Goal: Check status

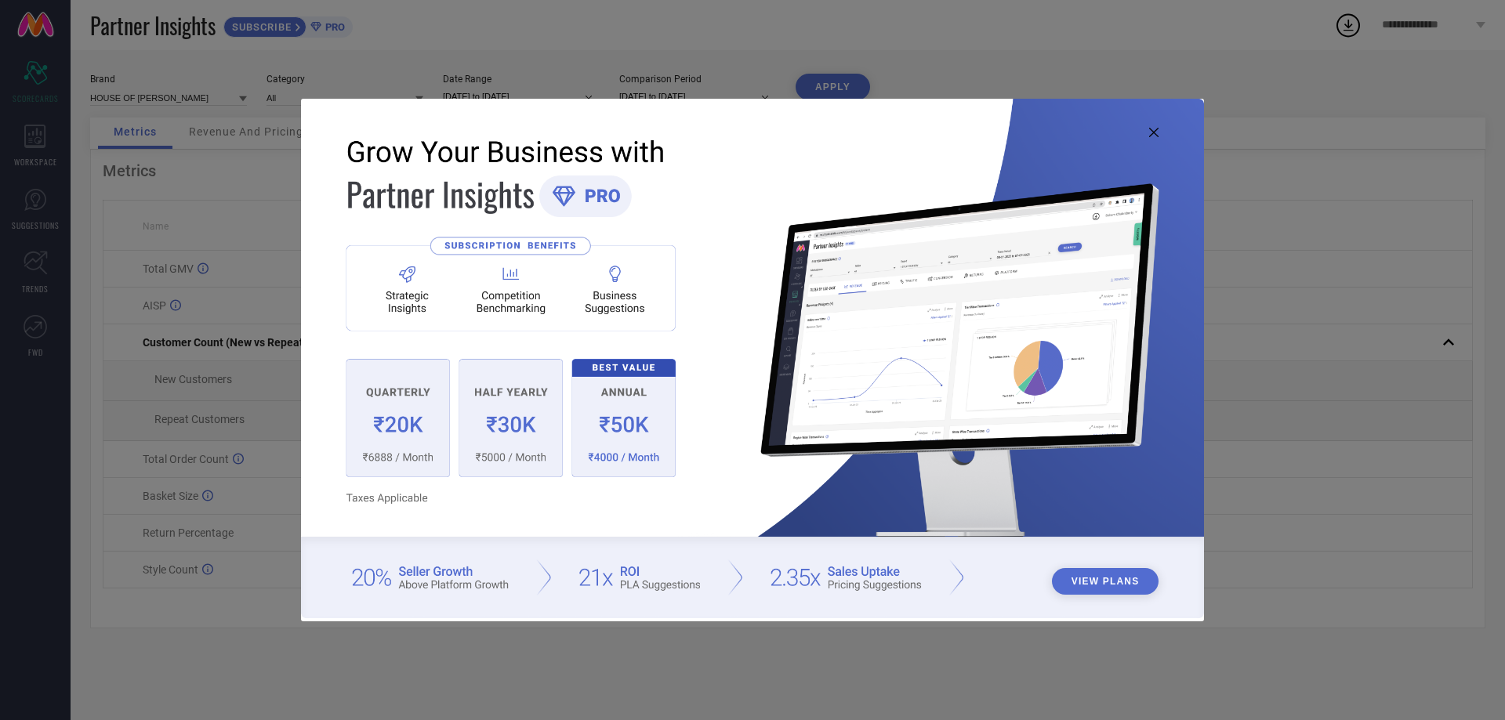
click at [1156, 132] on icon at bounding box center [1153, 132] width 9 height 9
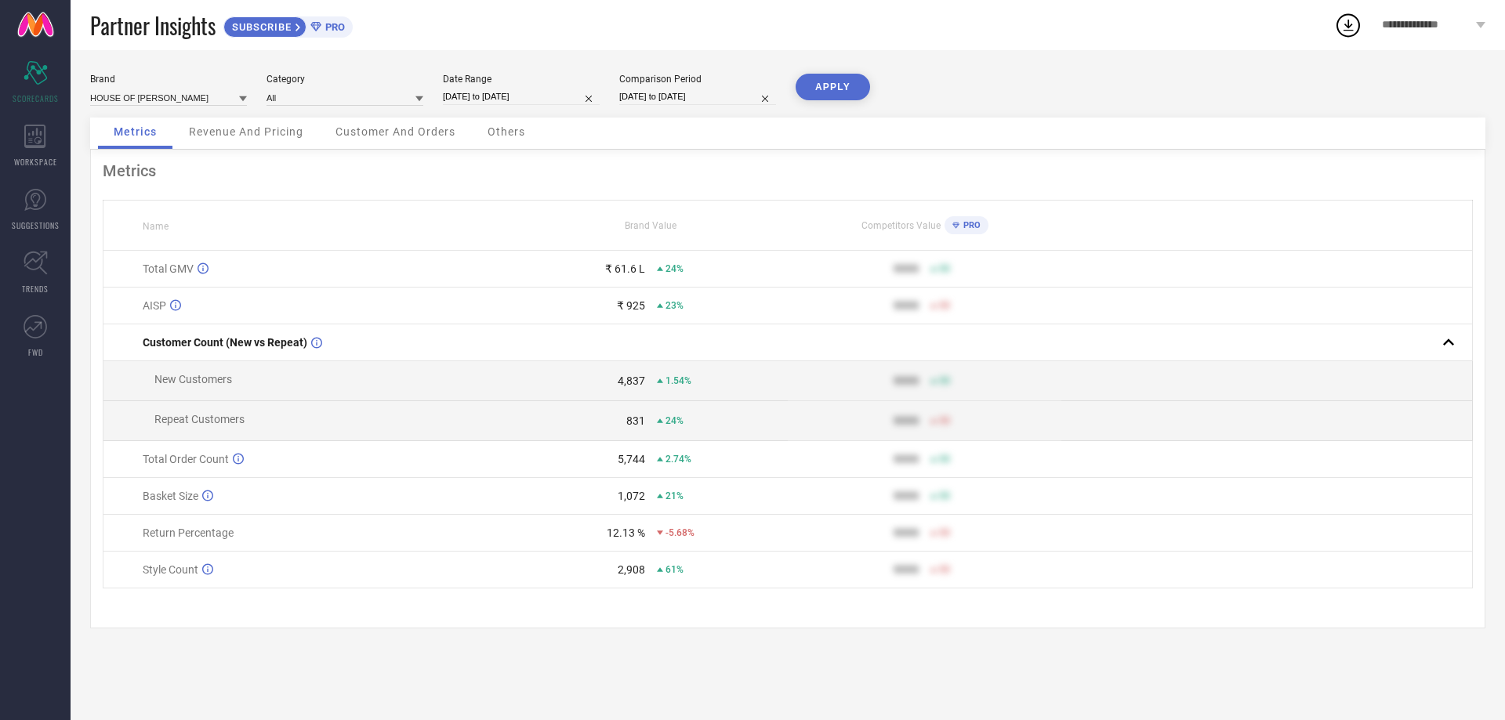
click at [479, 88] on div "Date Range 23-07-2025 to 22-08-2025" at bounding box center [521, 90] width 157 height 32
click at [483, 94] on input "[DATE] to [DATE]" at bounding box center [521, 97] width 157 height 16
select select "6"
select select "2025"
select select "7"
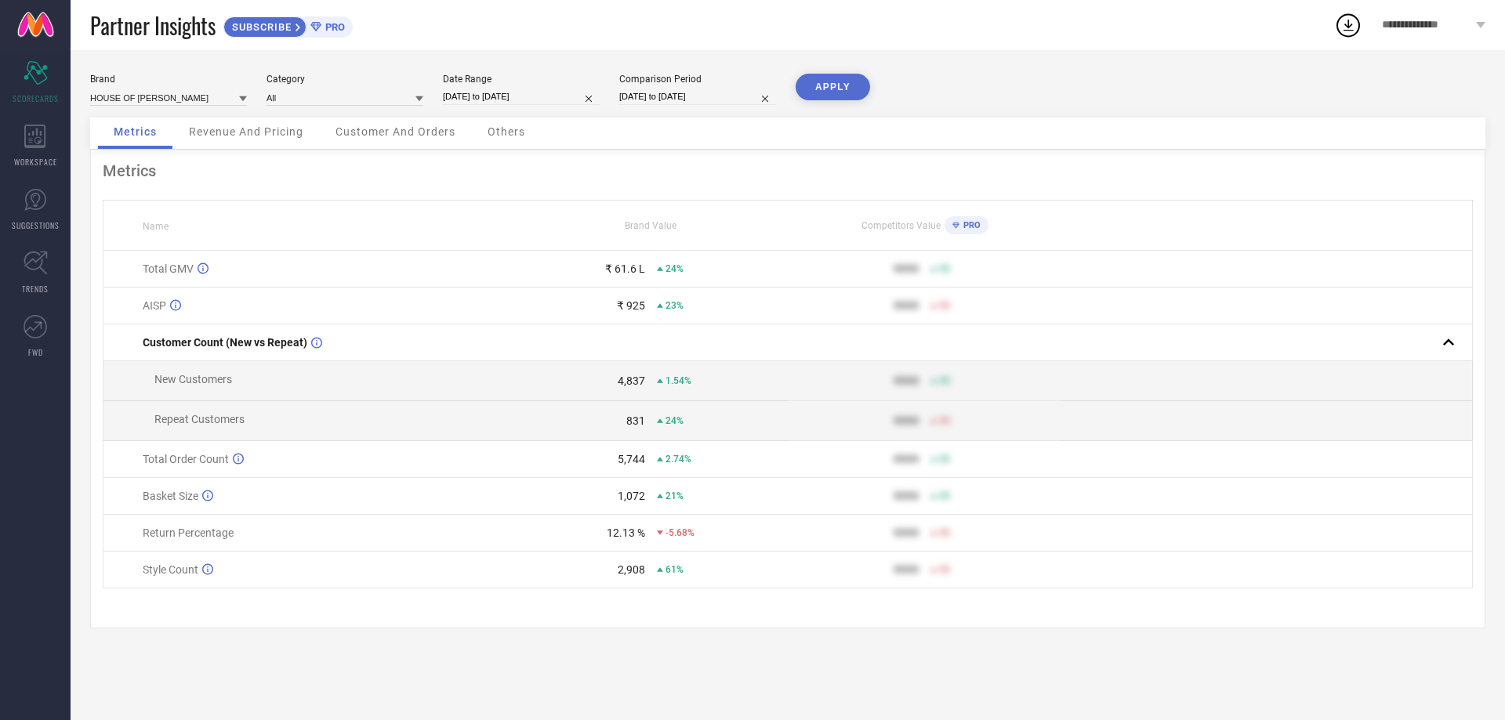
select select "2025"
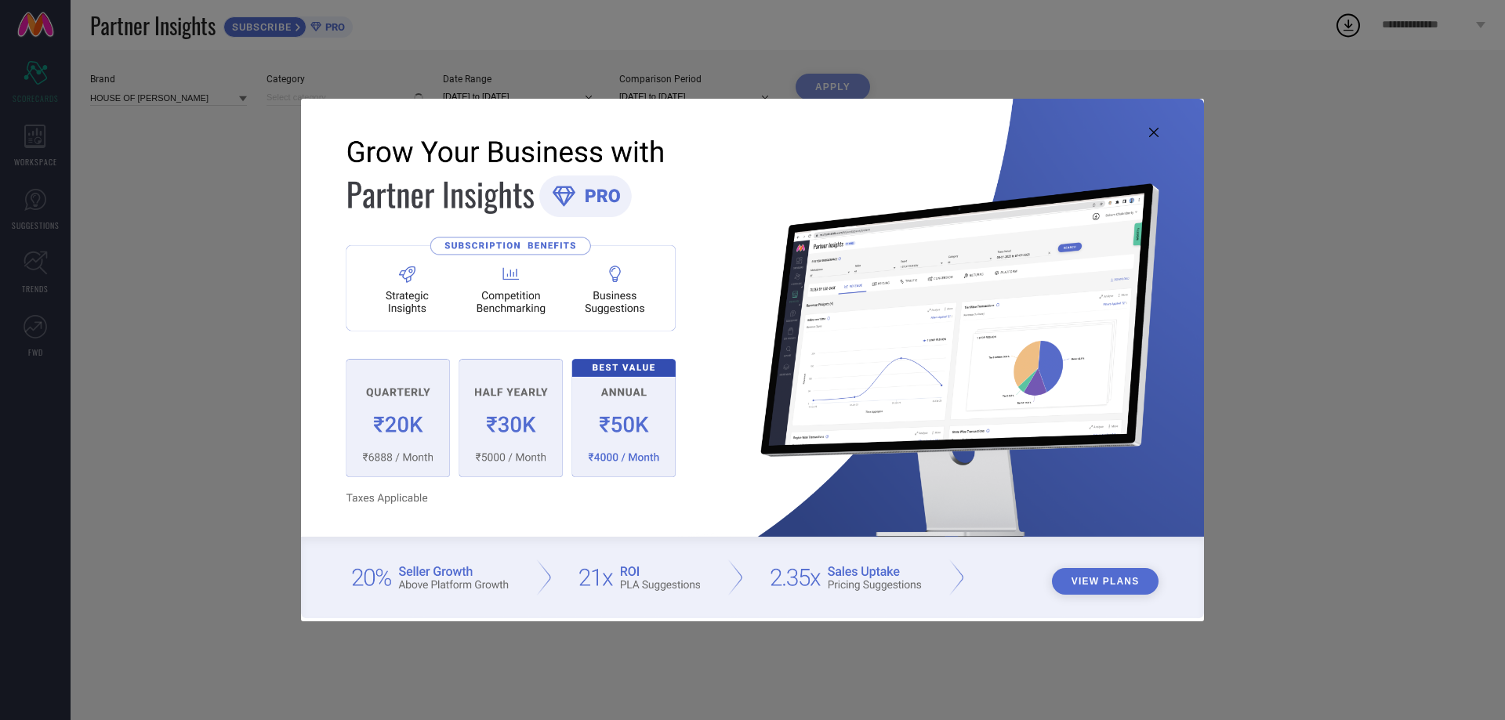
type input "All"
click at [1154, 132] on icon at bounding box center [1153, 132] width 9 height 9
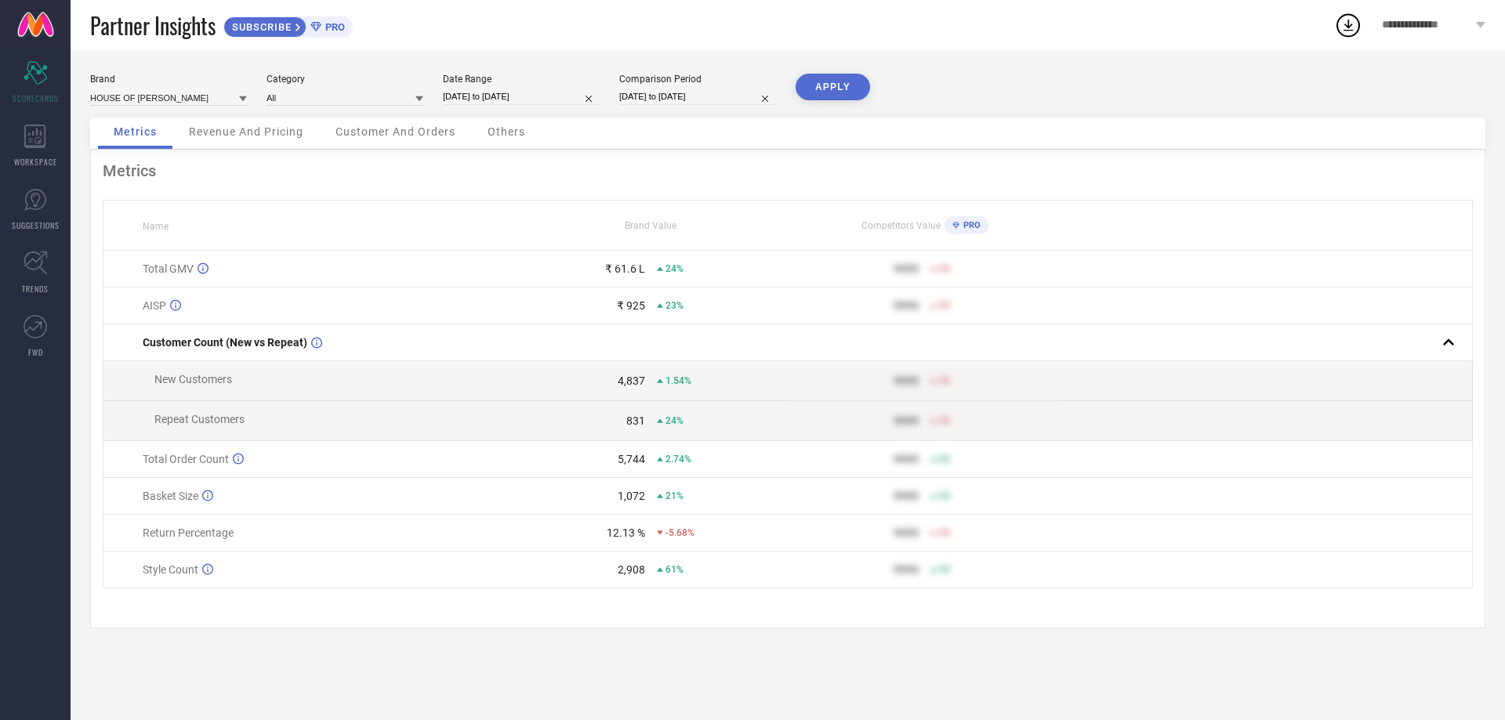
click at [532, 93] on input "[DATE] to [DATE]" at bounding box center [521, 97] width 157 height 16
select select "6"
select select "2025"
select select "7"
select select "2025"
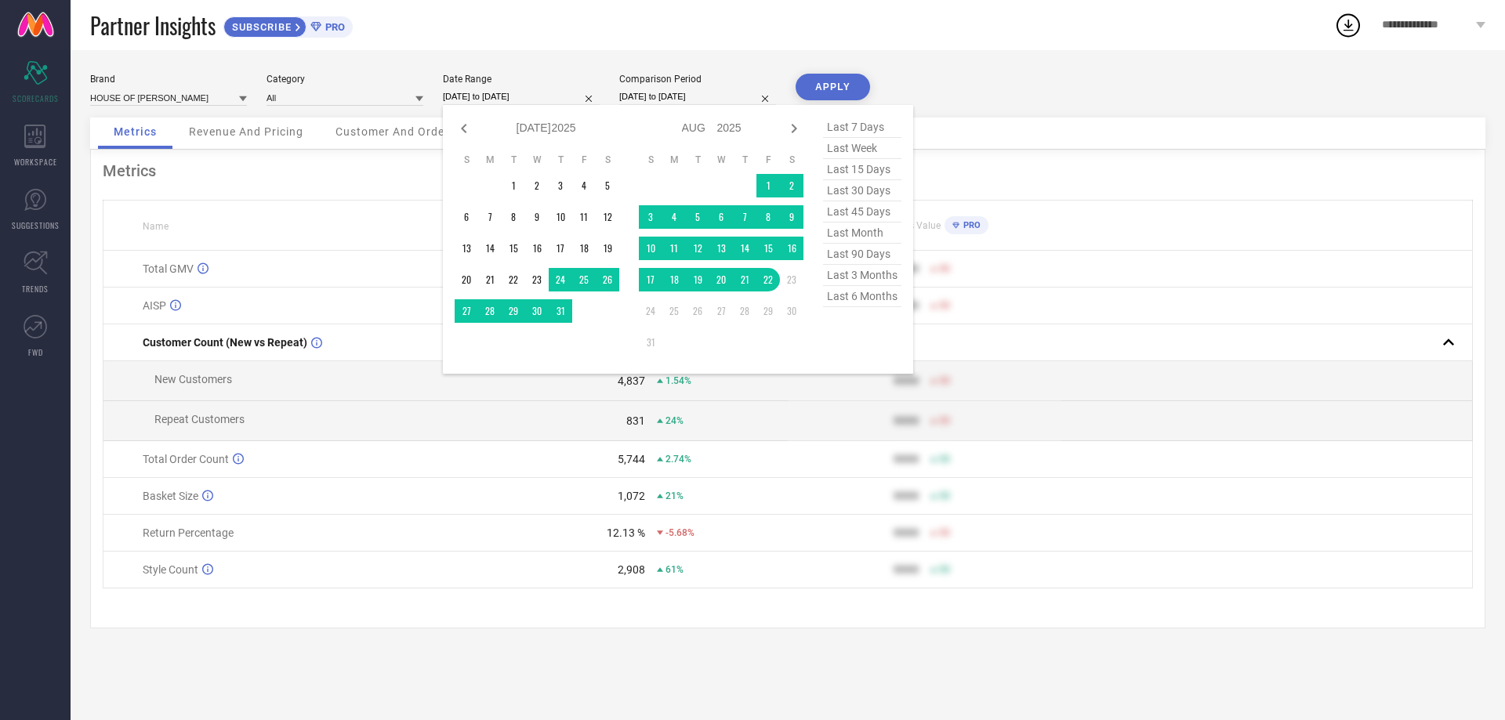
click at [964, 57] on div "Brand HOUSE OF [GEOGRAPHIC_DATA] Category All Date Range [DATE] to [DATE] Jan F…" at bounding box center [788, 385] width 1435 height 670
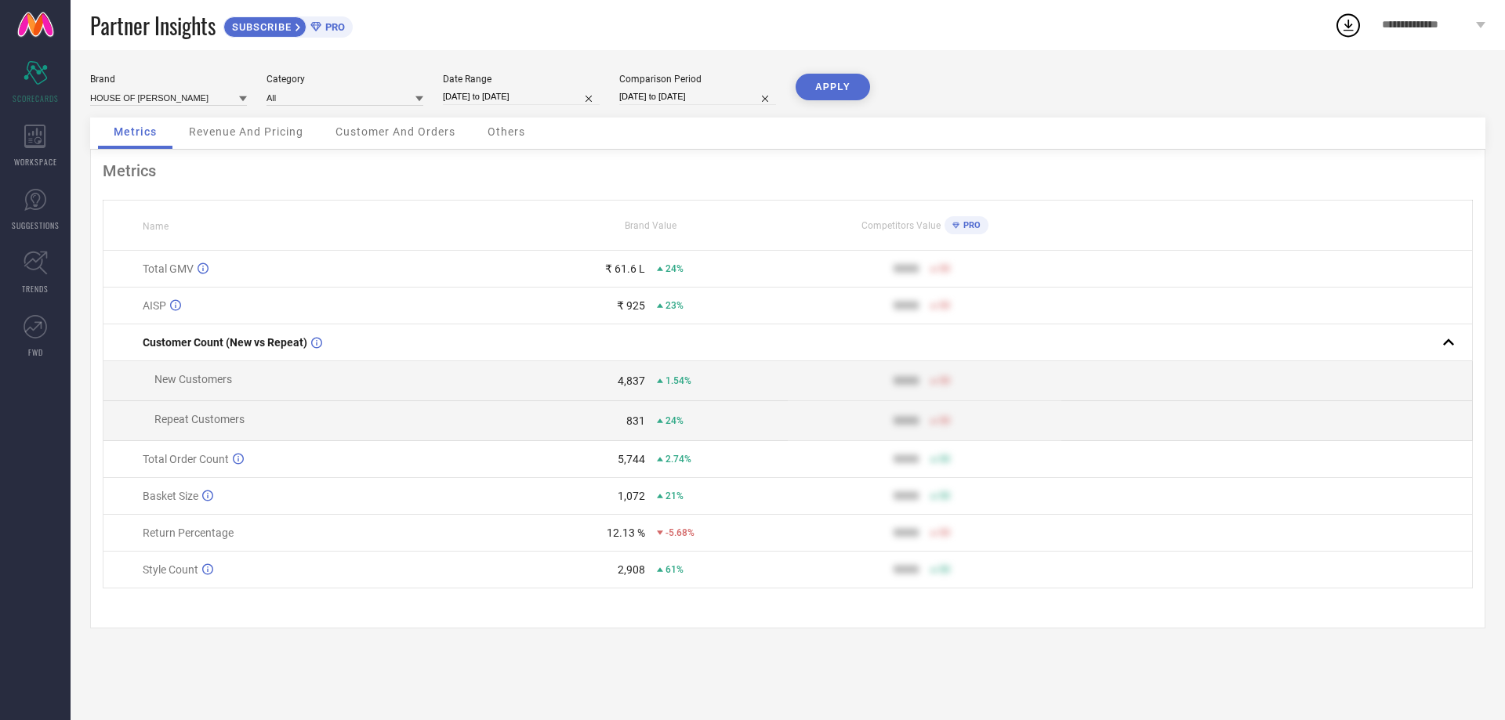
select select "6"
select select "2024"
select select "7"
select select "2024"
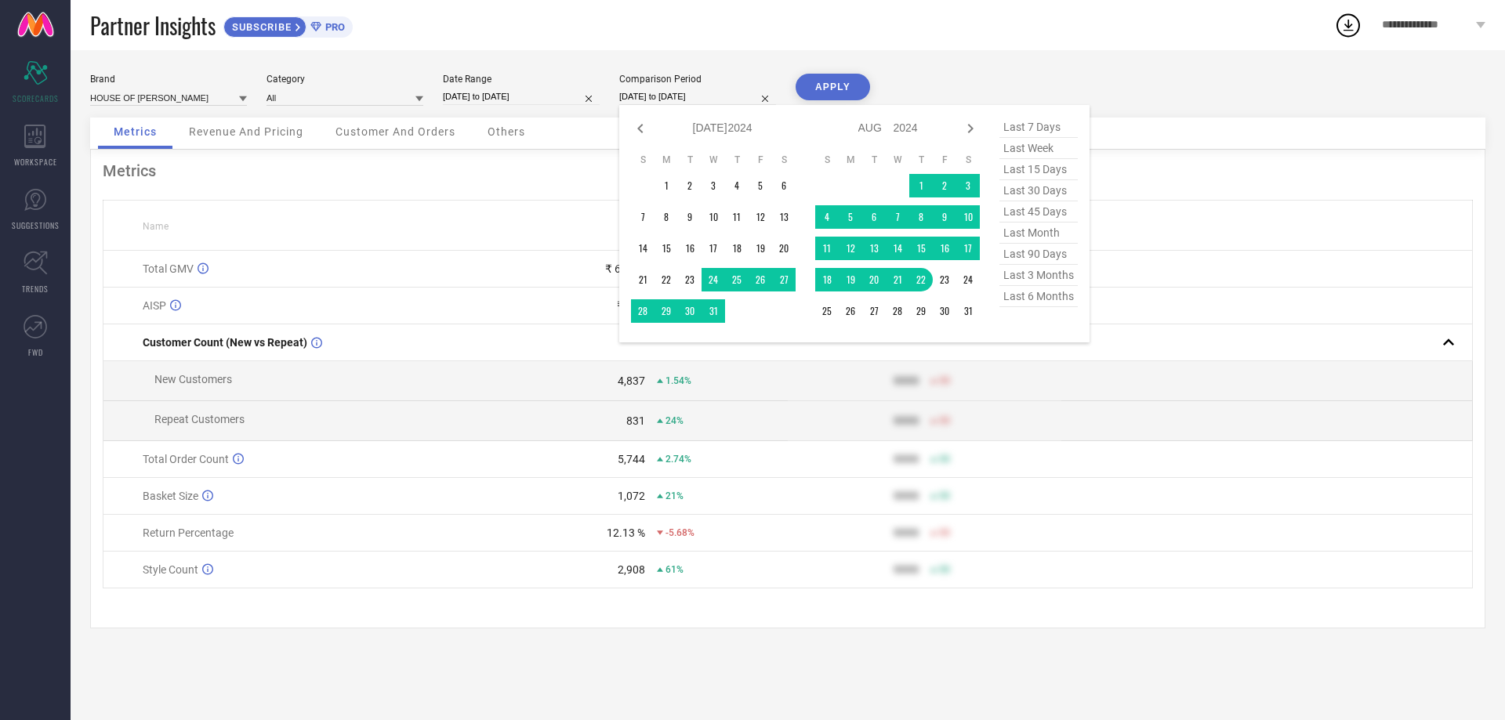
click at [690, 97] on input "[DATE] to [DATE]" at bounding box center [697, 97] width 157 height 16
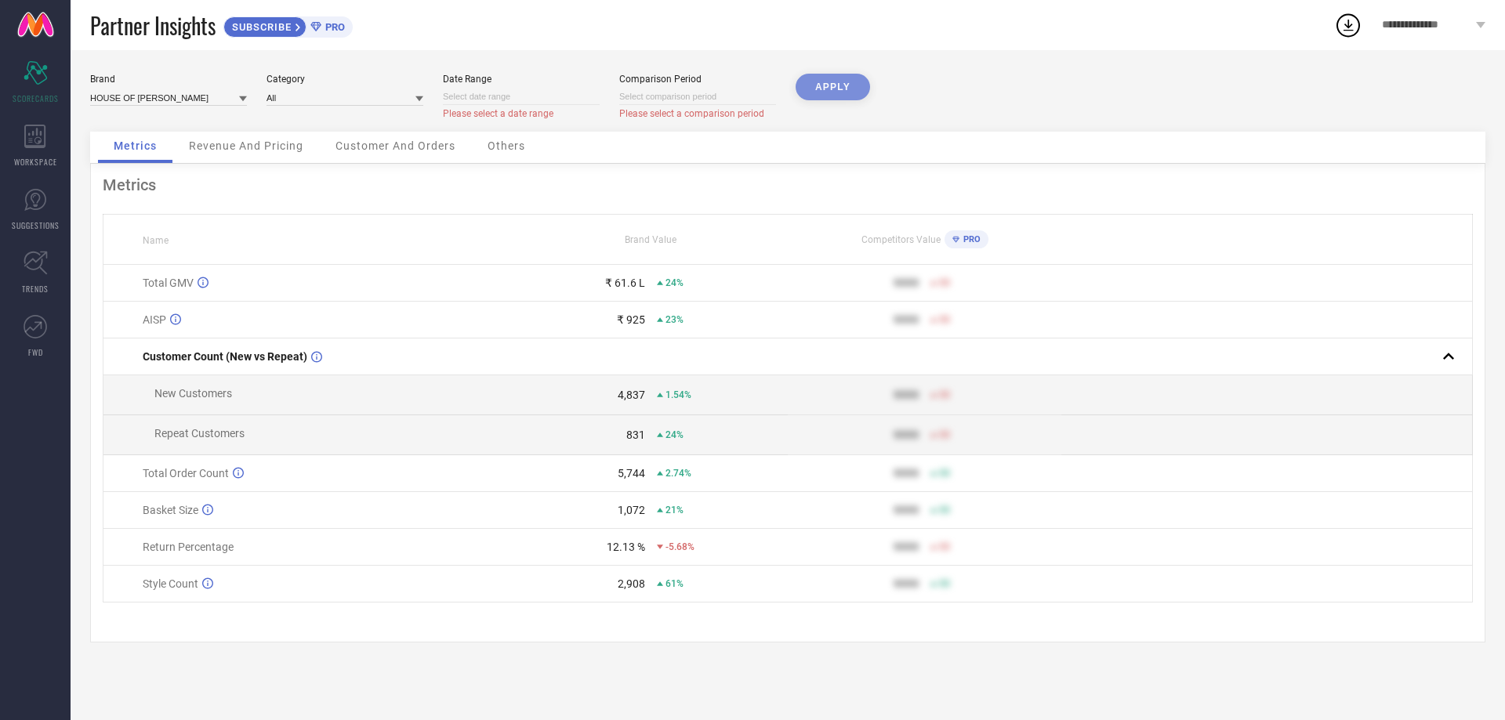
click at [506, 99] on input at bounding box center [521, 97] width 157 height 16
select select "7"
select select "2025"
select select "8"
select select "2025"
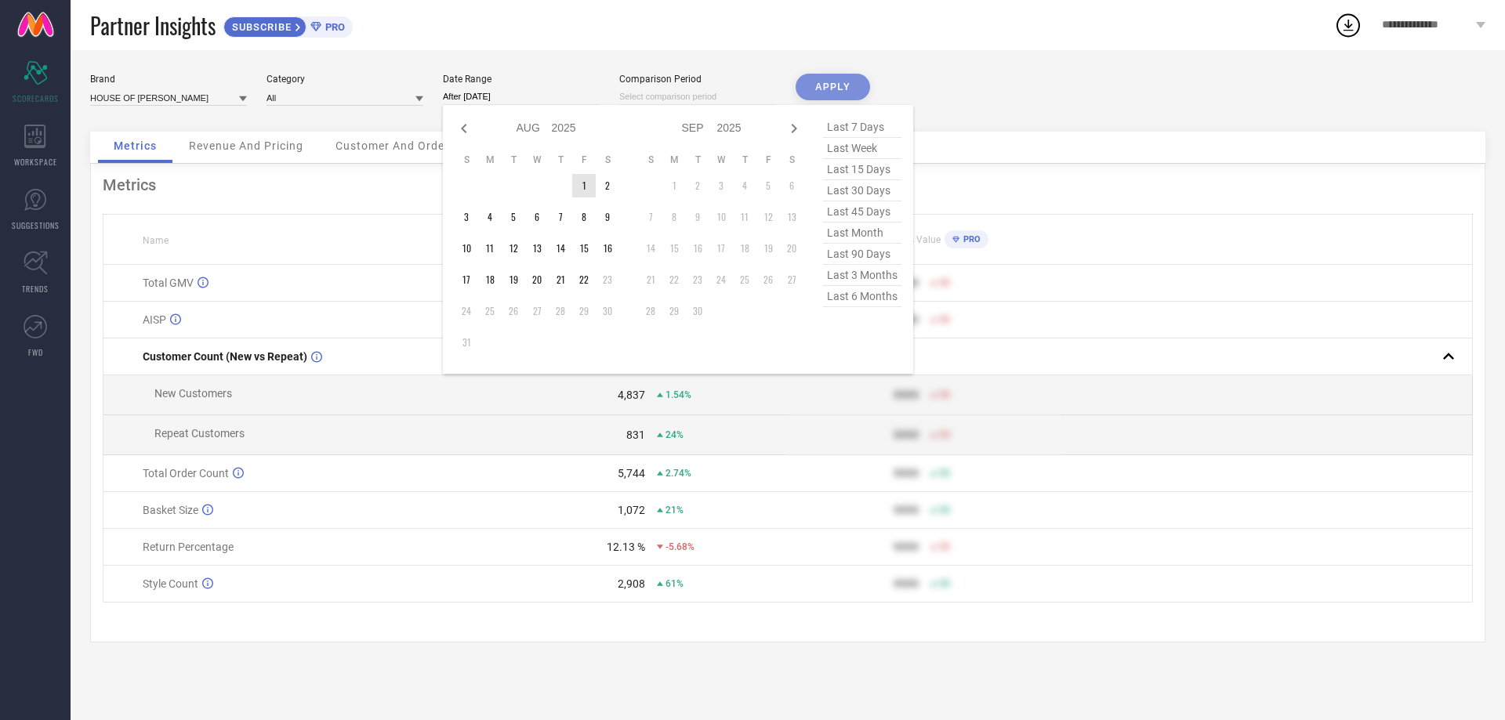
click at [586, 185] on td "1" at bounding box center [584, 186] width 24 height 24
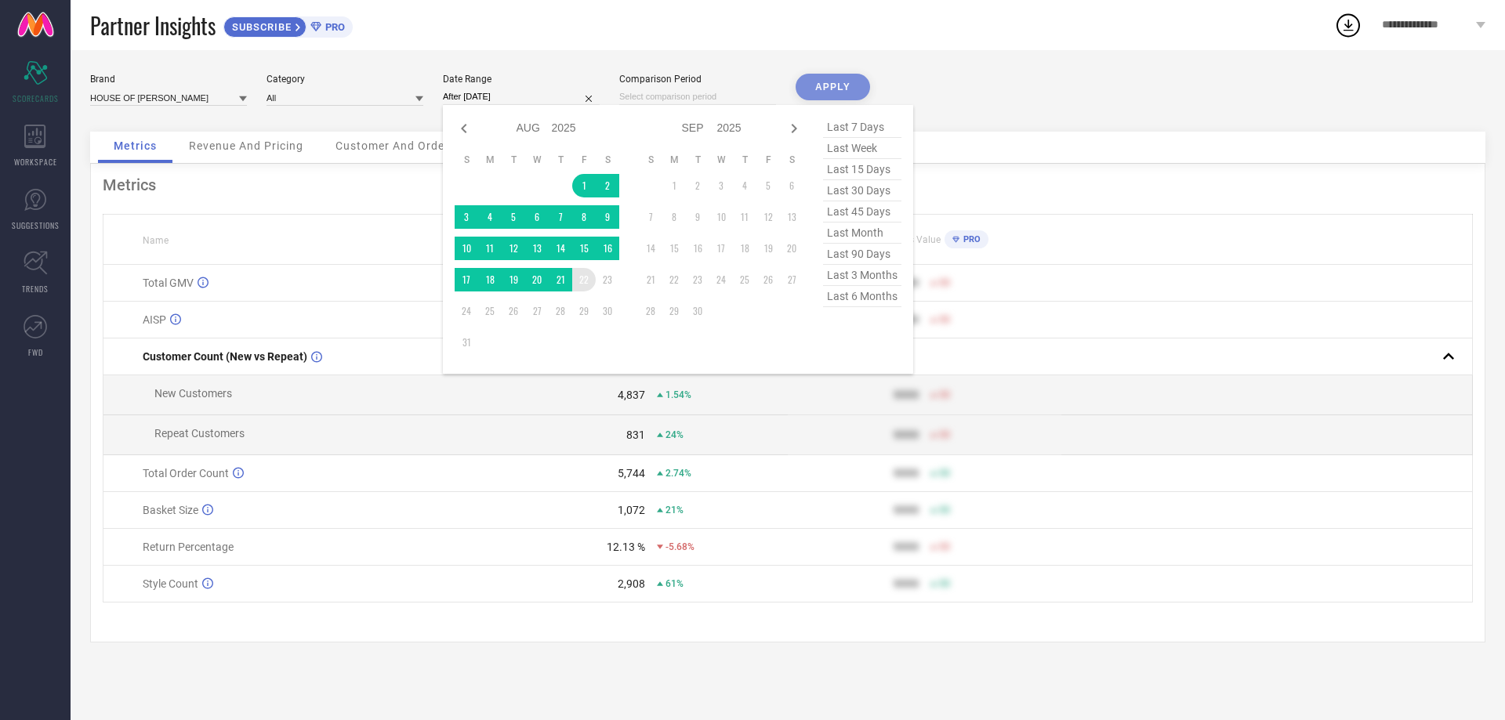
type input "[DATE] to [DATE]"
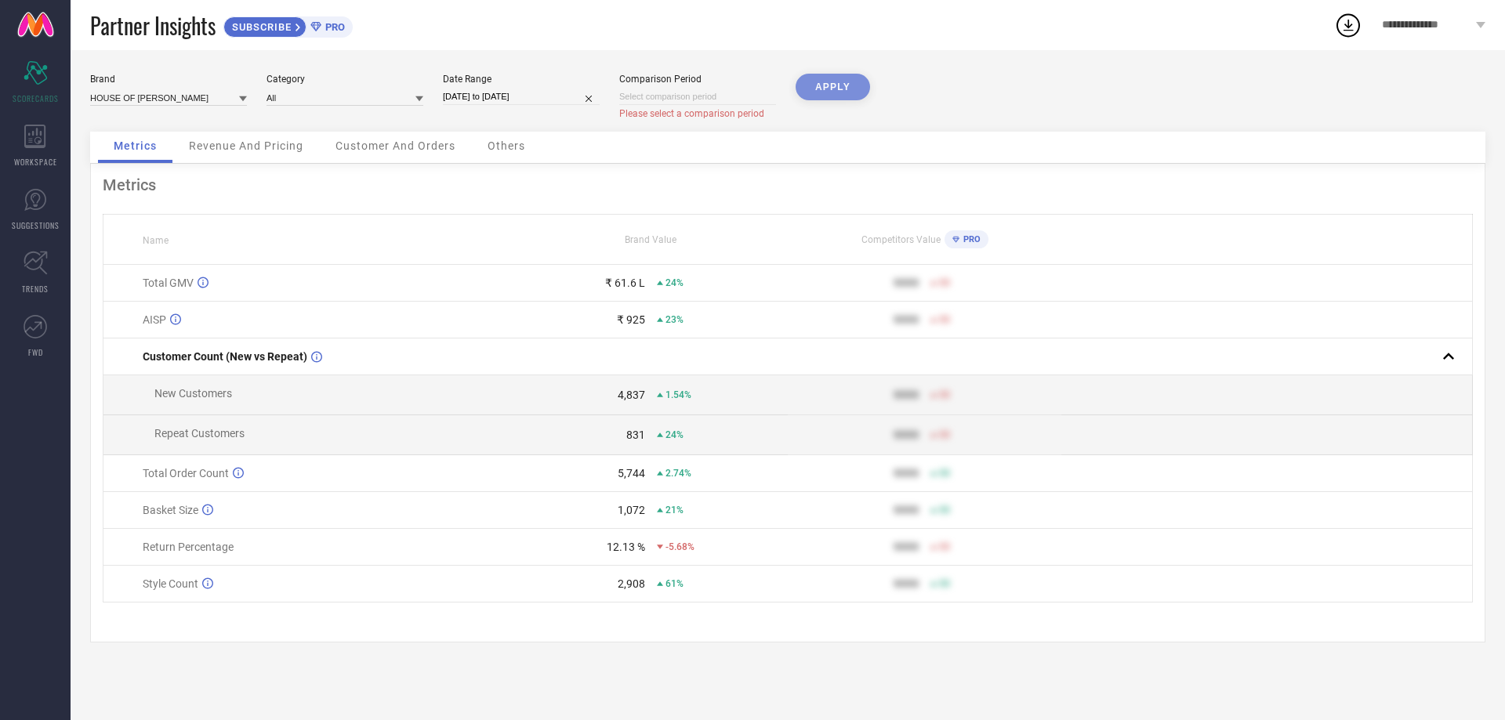
click at [660, 96] on input at bounding box center [697, 97] width 157 height 16
select select "7"
select select "2025"
select select "8"
select select "2025"
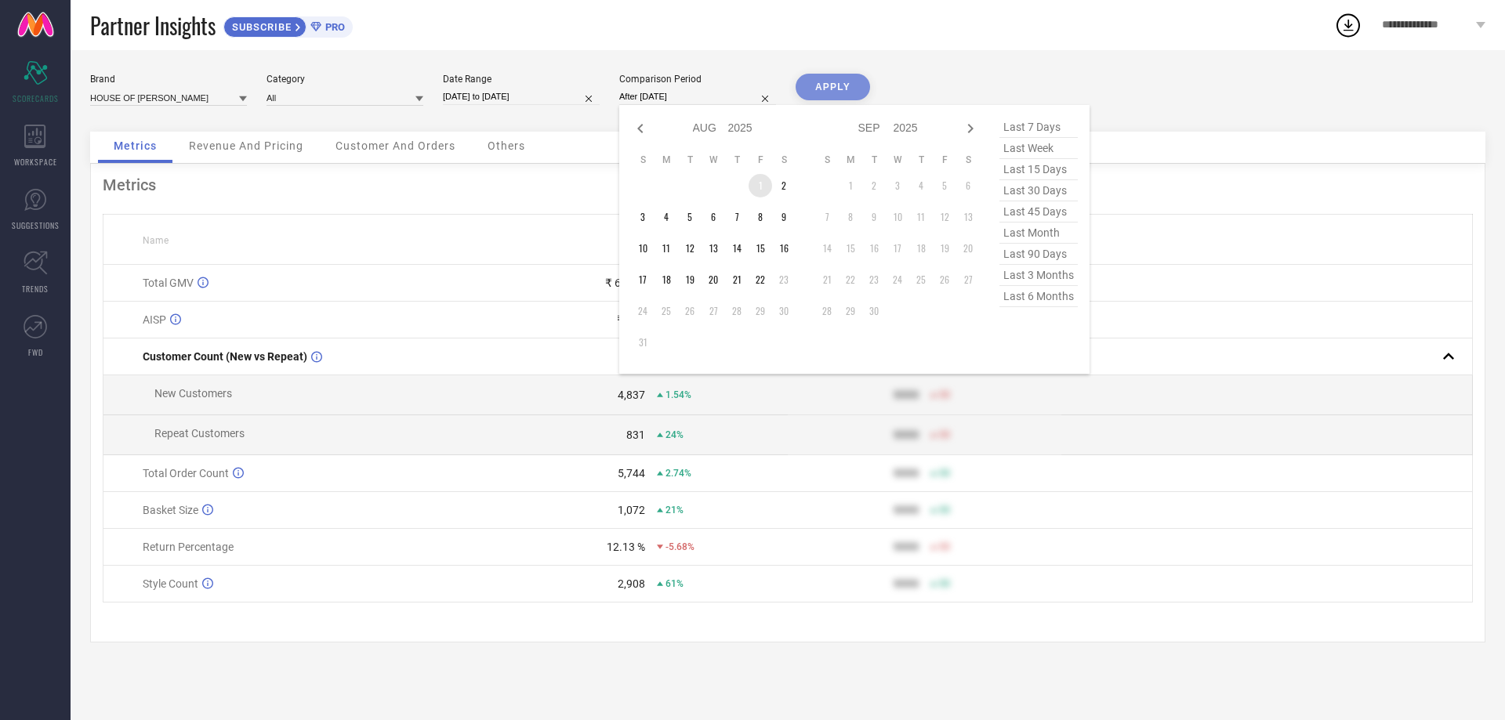
click at [755, 182] on td "1" at bounding box center [761, 186] width 24 height 24
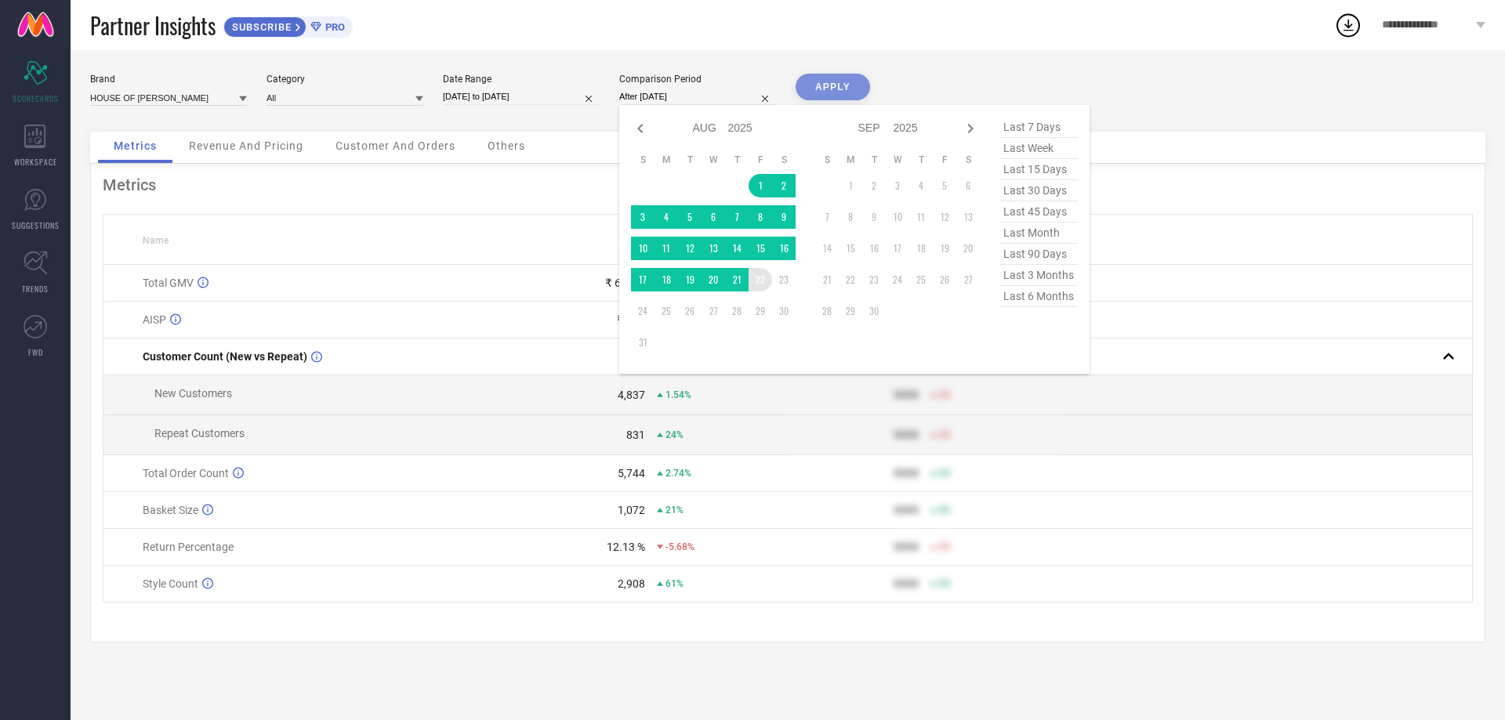
type input "[DATE] to [DATE]"
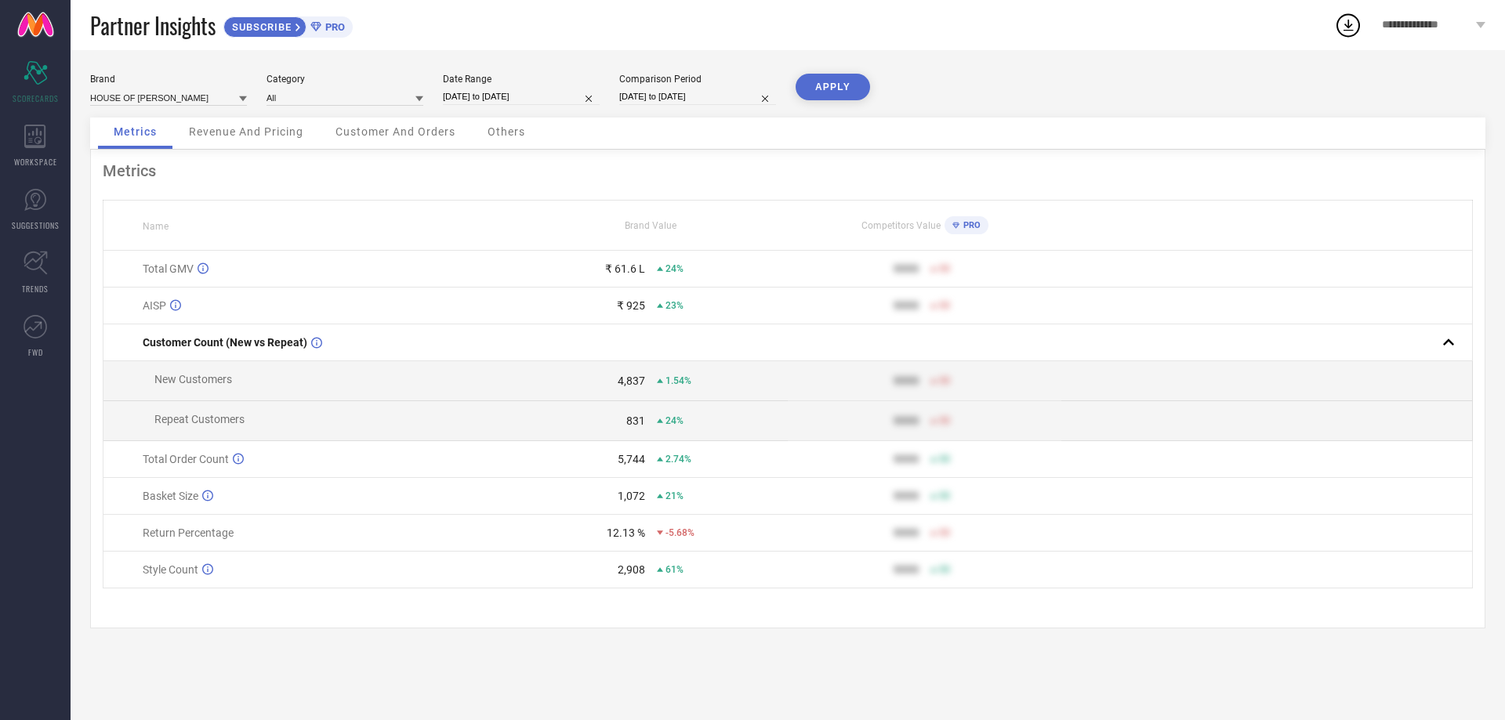
click at [819, 87] on button "APPLY" at bounding box center [833, 87] width 74 height 27
